Goal: Information Seeking & Learning: Learn about a topic

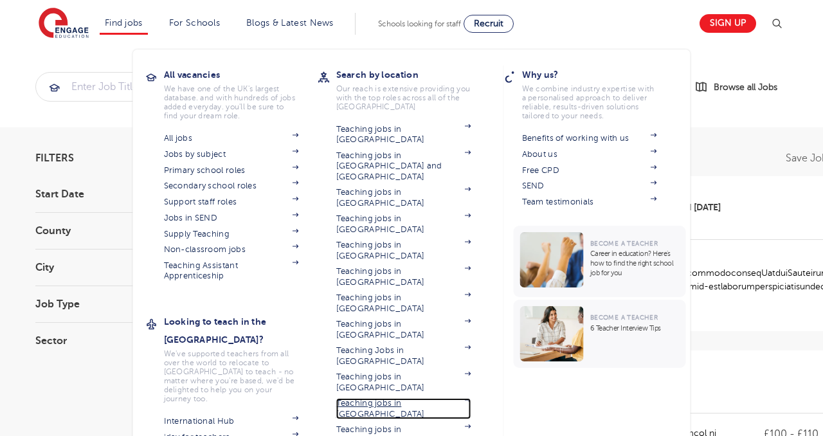
click at [394, 398] on link "Teaching jobs in [GEOGRAPHIC_DATA]" at bounding box center [403, 408] width 135 height 21
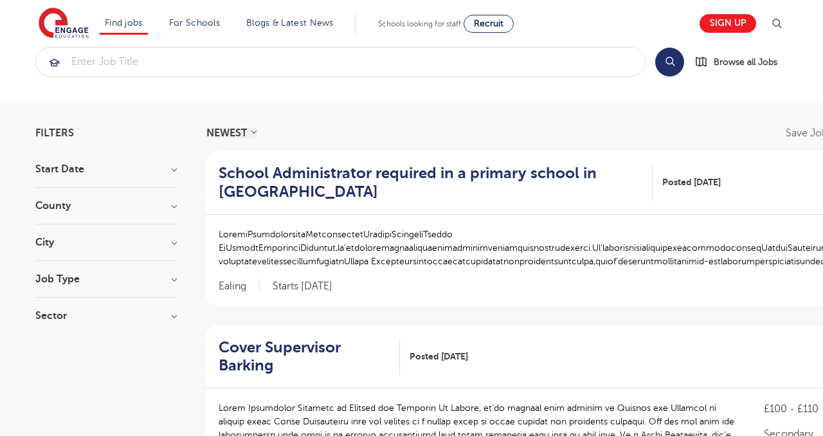
scroll to position [37, 0]
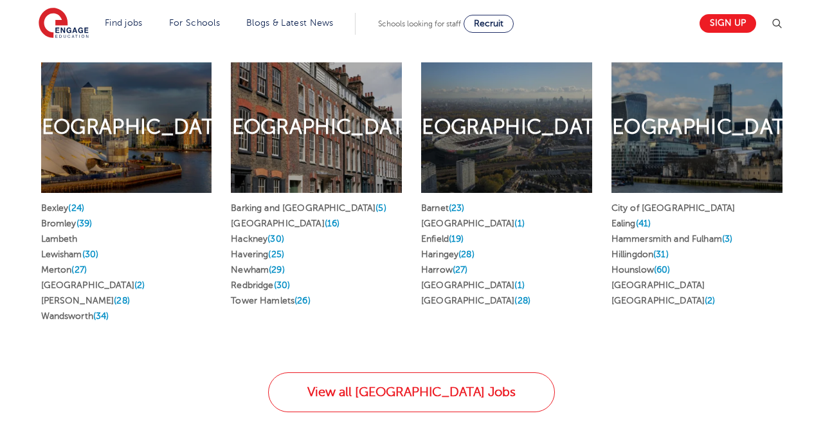
scroll to position [679, 0]
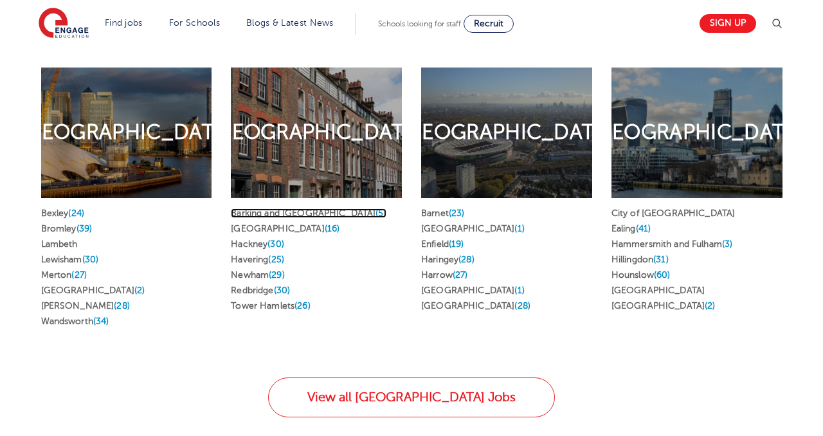
click at [271, 208] on link "Barking and Dagenham (5)" at bounding box center [309, 213] width 156 height 10
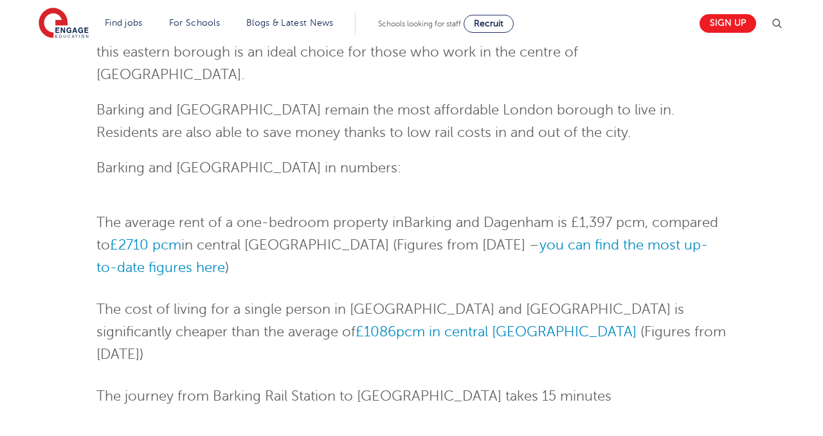
scroll to position [232, 0]
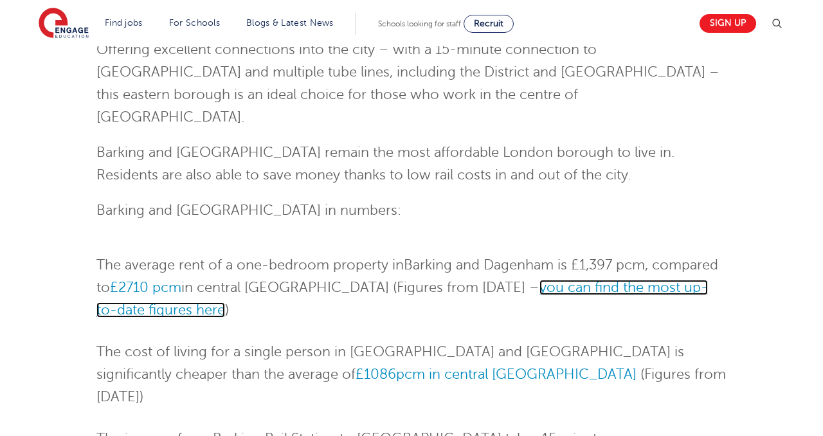
click at [559, 280] on link "you can find the most up-to-date figures here" at bounding box center [402, 299] width 612 height 38
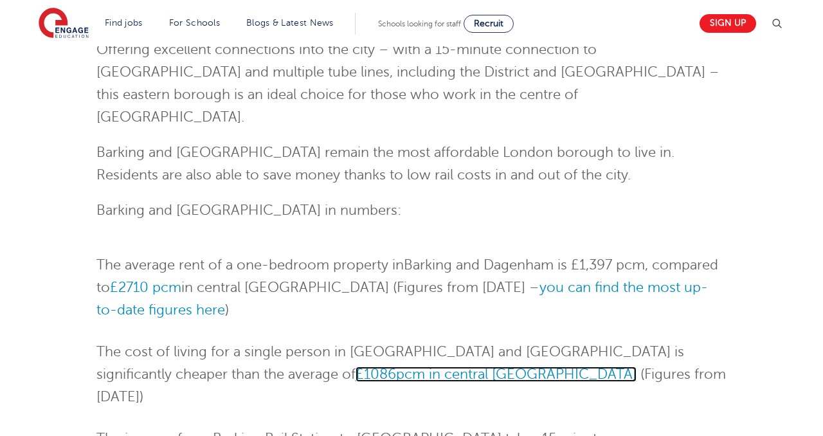
click at [396, 367] on span "pcm in central London" at bounding box center [516, 374] width 241 height 15
